Goal: Navigation & Orientation: Find specific page/section

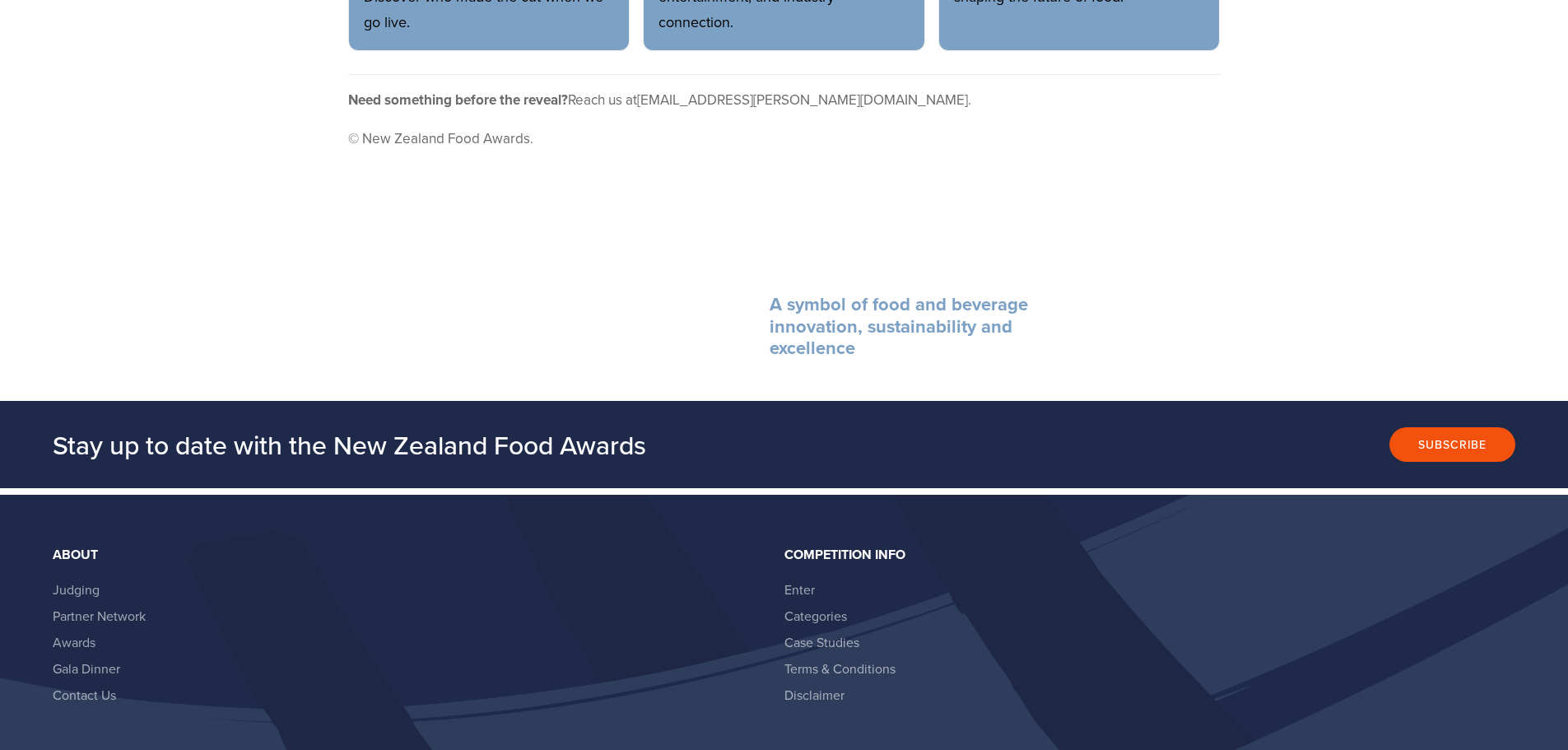
scroll to position [1450, 0]
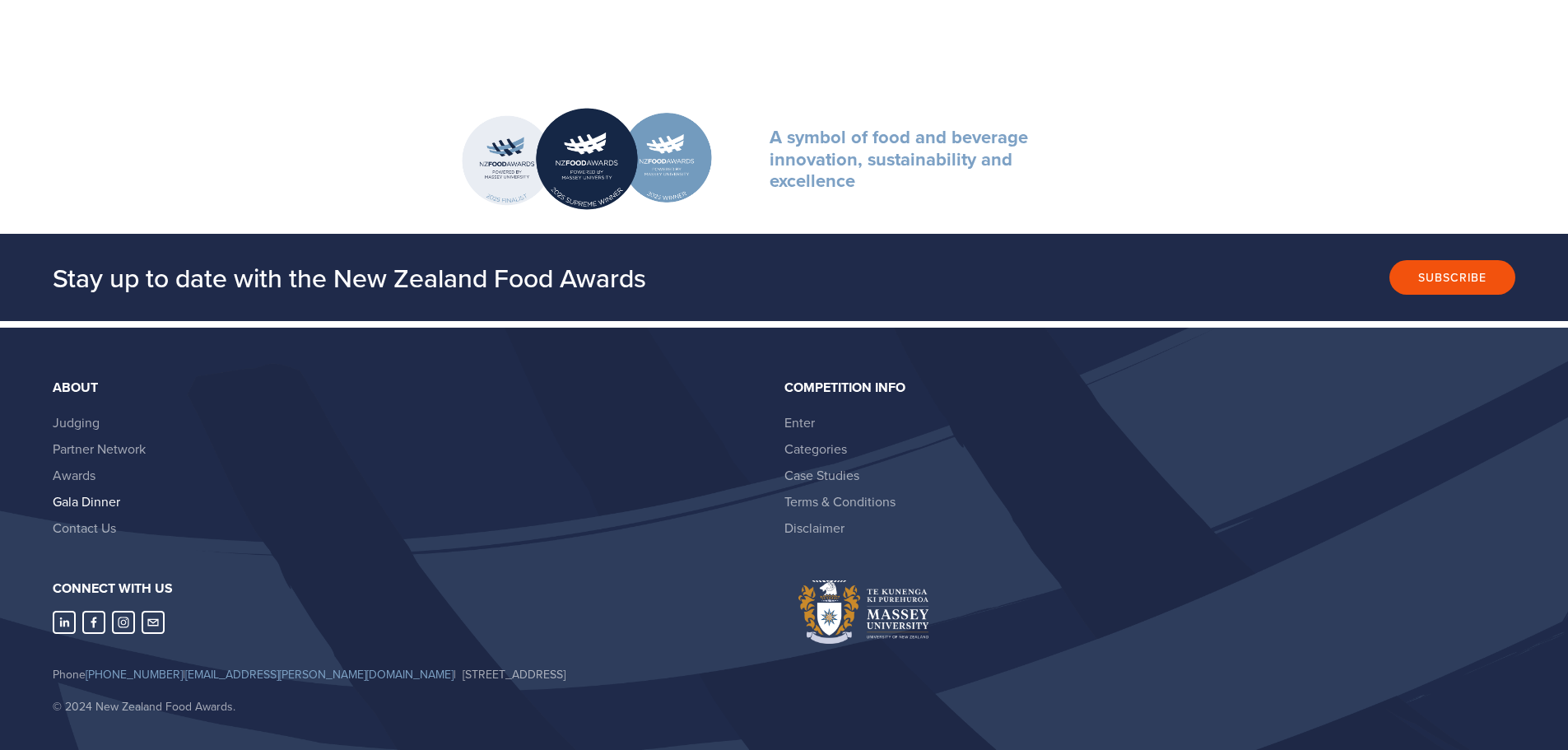
click at [77, 493] on link "Gala Dinner" at bounding box center [85, 501] width 67 height 18
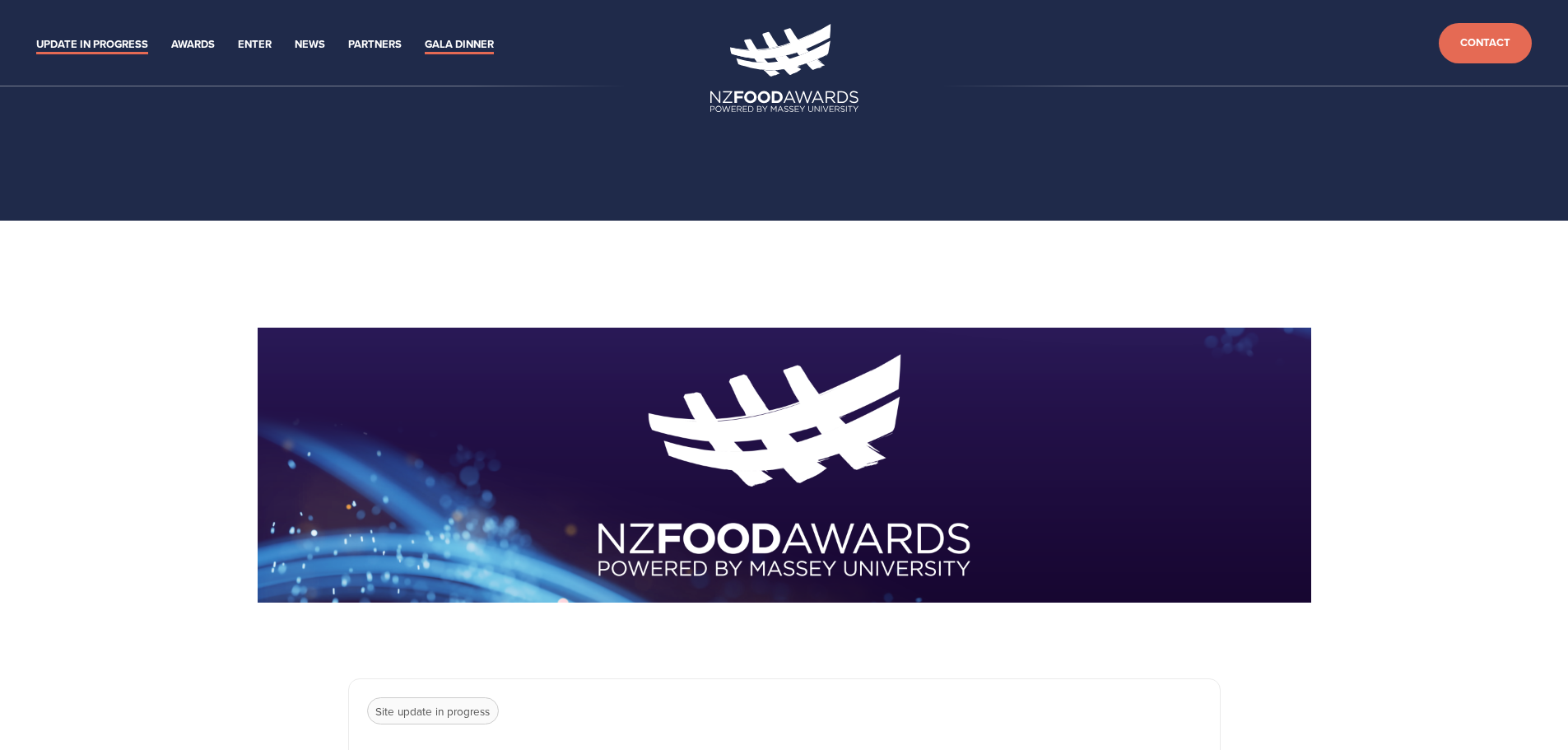
click at [437, 47] on link "Gala Dinner" at bounding box center [458, 45] width 69 height 19
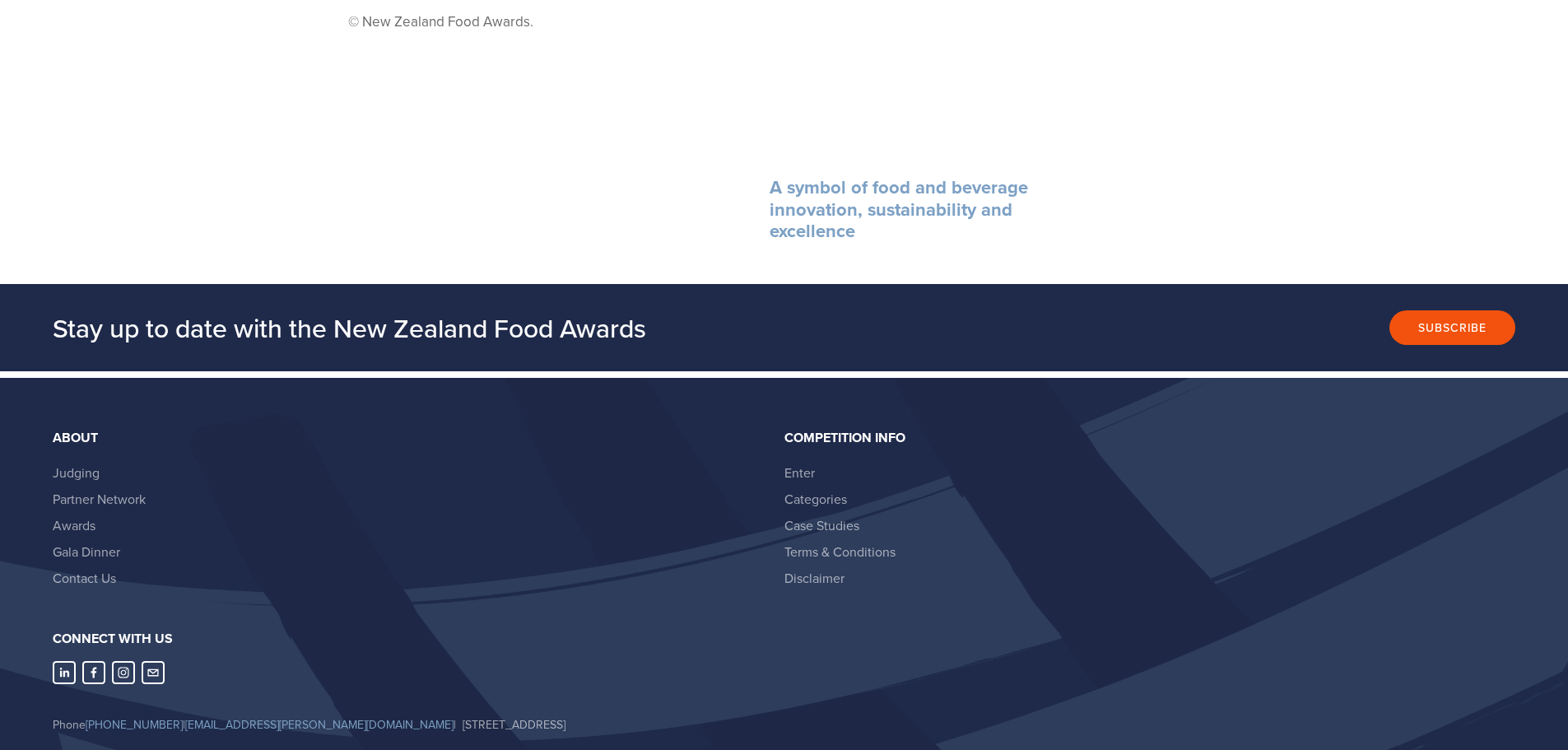
scroll to position [1450, 0]
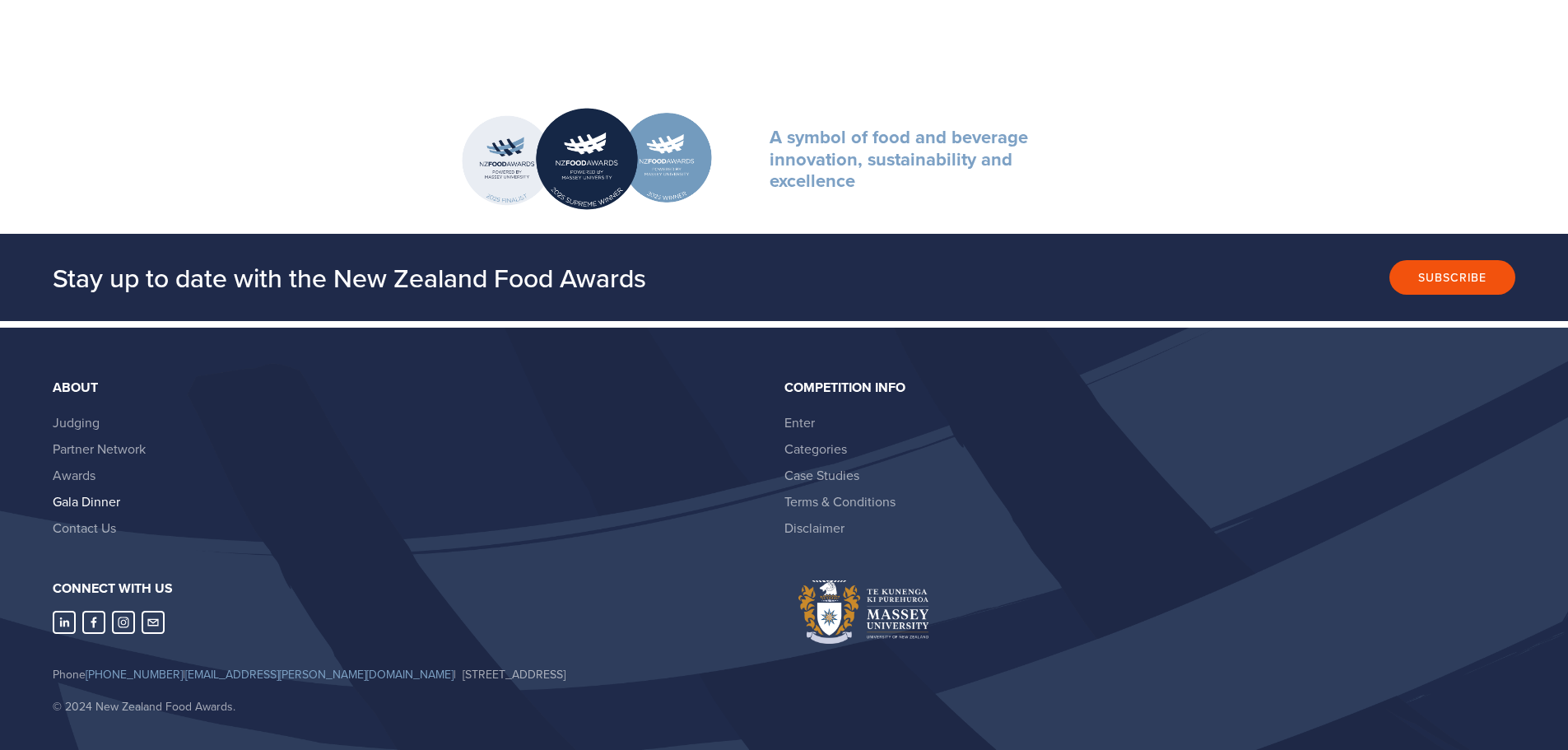
click at [67, 493] on link "Gala Dinner" at bounding box center [85, 501] width 67 height 18
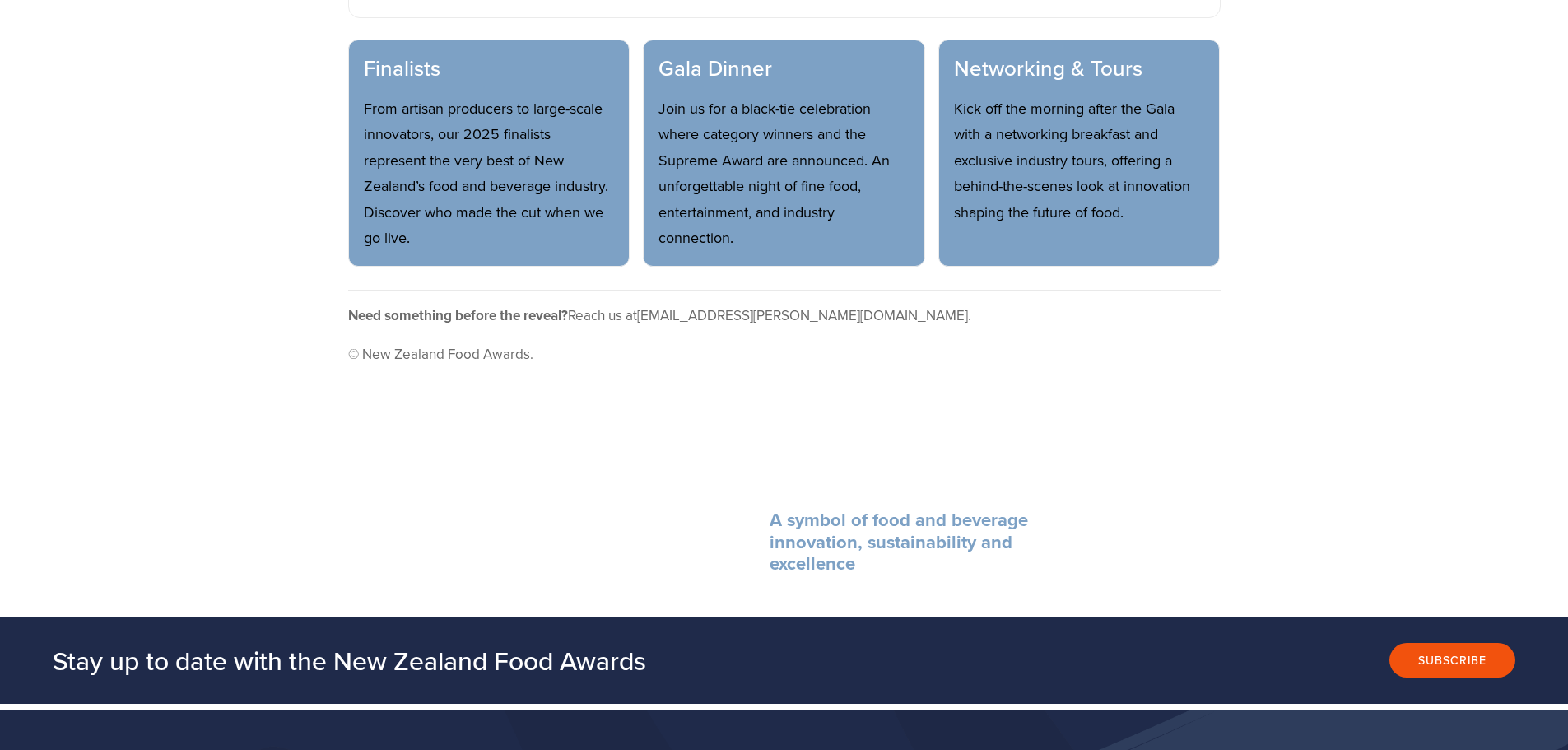
scroll to position [1070, 0]
